Goal: Task Accomplishment & Management: Manage account settings

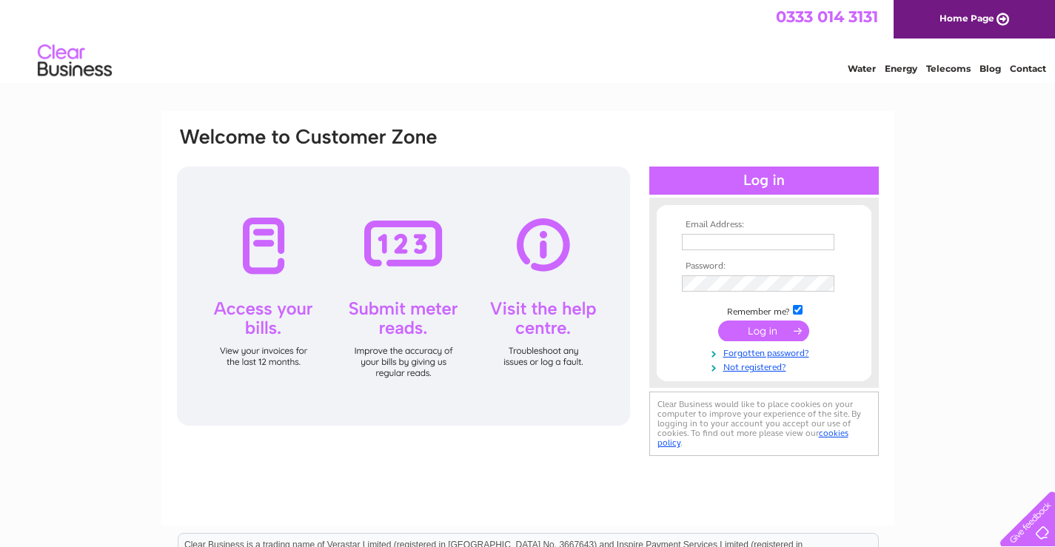
type input "rprati@proweb.co.uk"
click at [744, 327] on input "submit" at bounding box center [763, 331] width 91 height 21
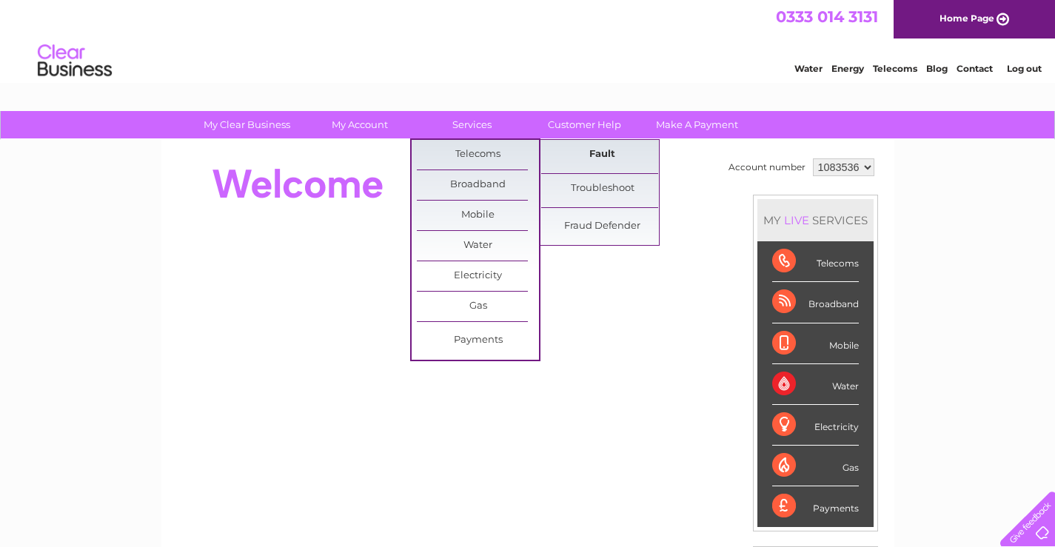
click at [601, 156] on link "Fault" at bounding box center [602, 155] width 122 height 30
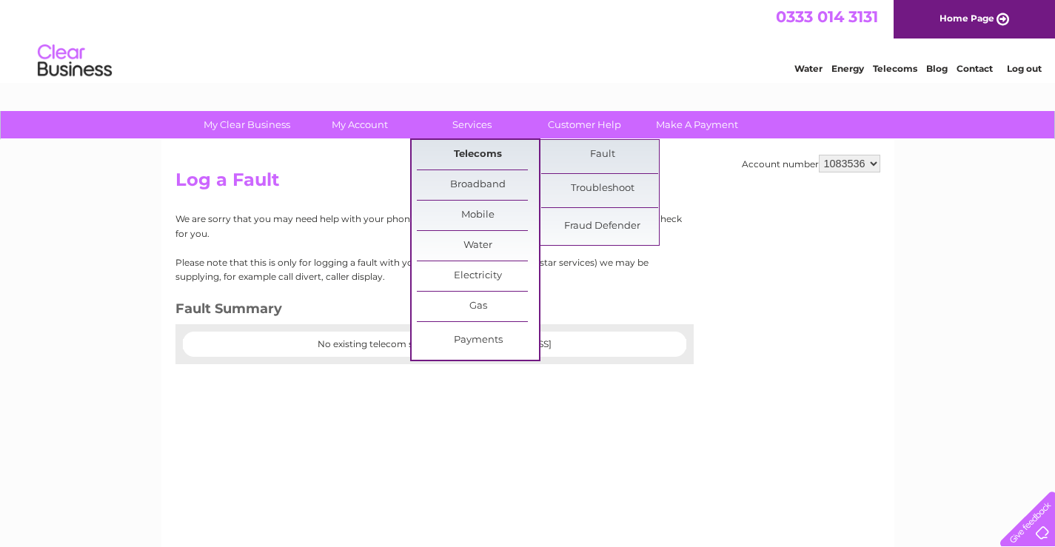
click at [494, 148] on link "Telecoms" at bounding box center [478, 155] width 122 height 30
click at [603, 148] on link "Fault" at bounding box center [602, 155] width 122 height 30
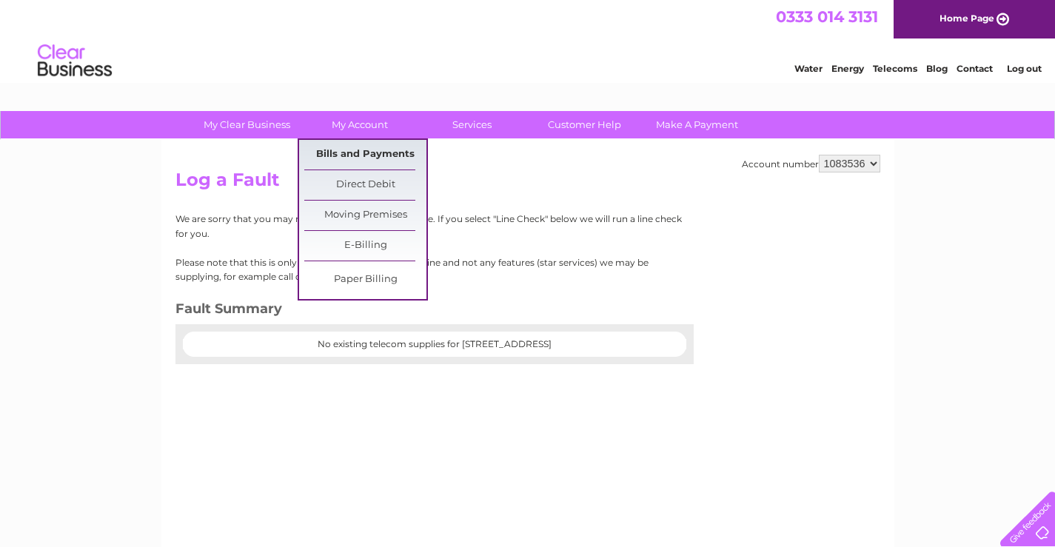
click at [353, 143] on link "Bills and Payments" at bounding box center [365, 155] width 122 height 30
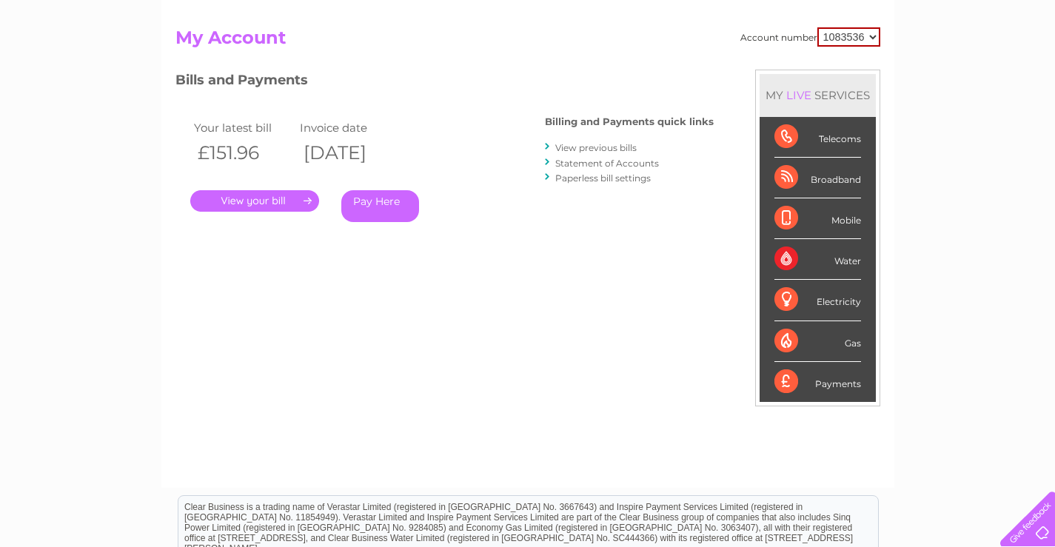
scroll to position [148, 0]
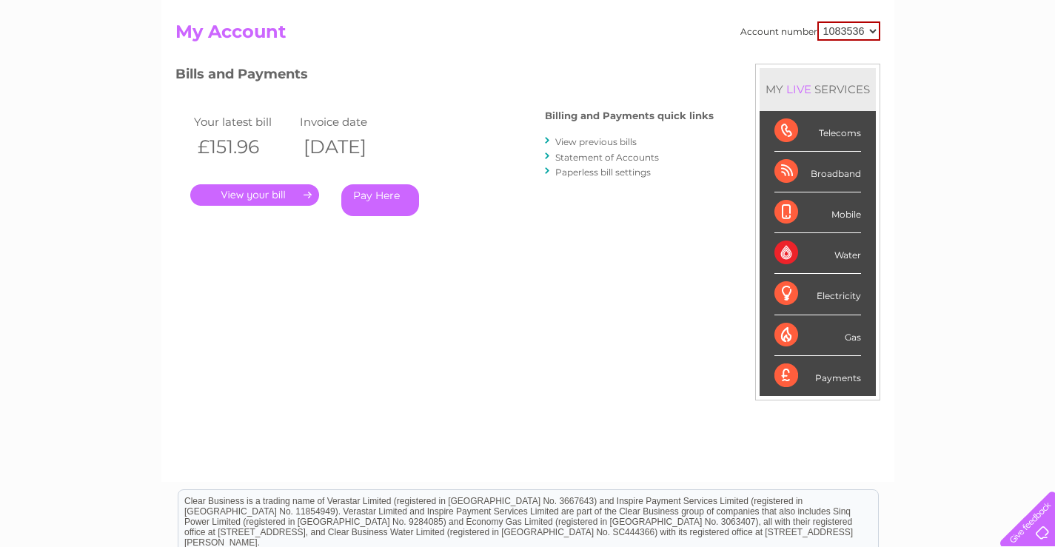
click at [265, 199] on link "." at bounding box center [254, 194] width 129 height 21
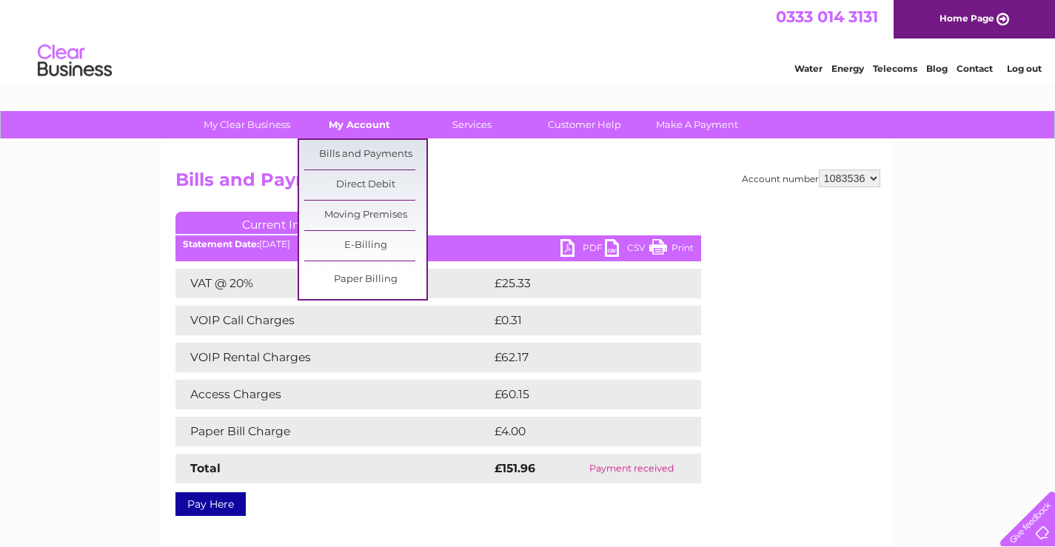
click at [347, 129] on link "My Account" at bounding box center [359, 124] width 122 height 27
